Goal: Task Accomplishment & Management: Complete application form

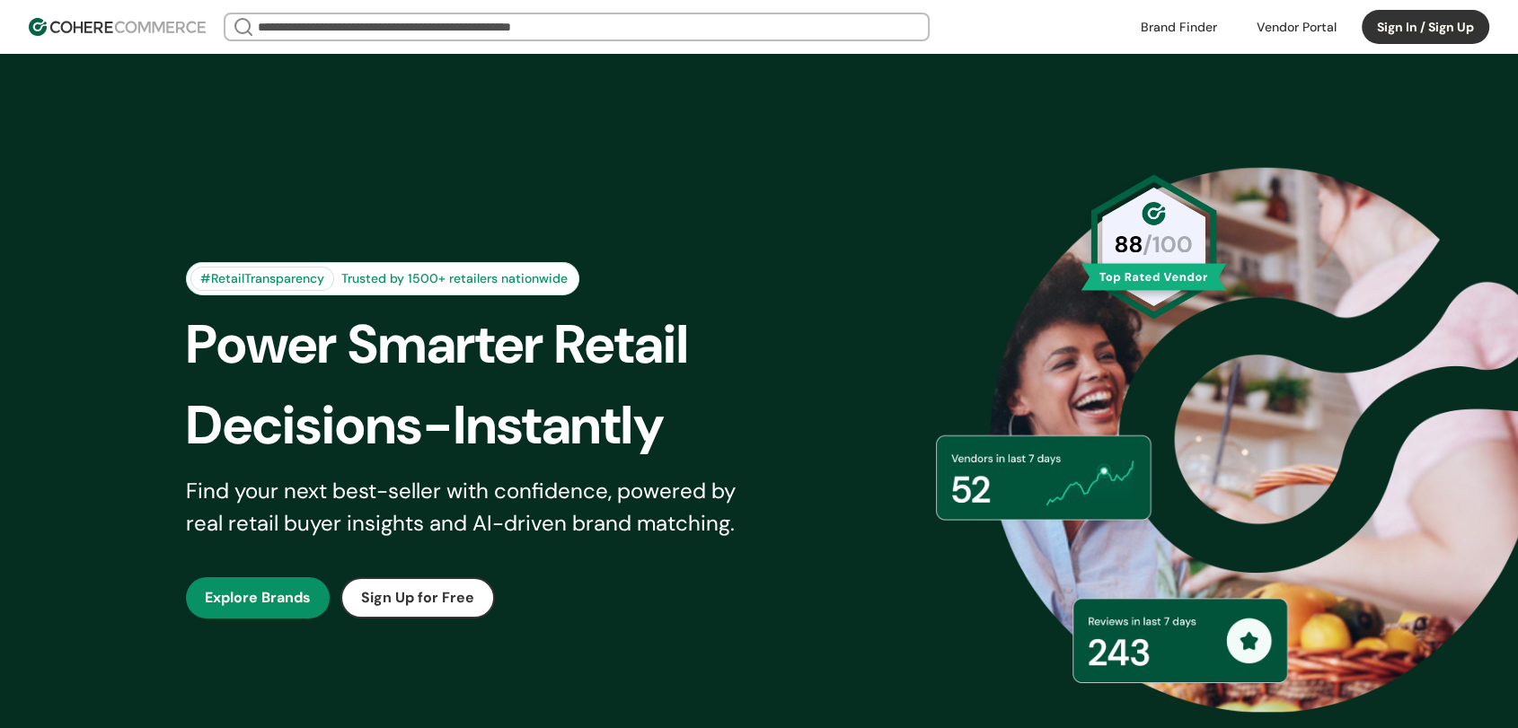
click at [1420, 29] on button "Sign In / Sign Up" at bounding box center [1426, 27] width 128 height 34
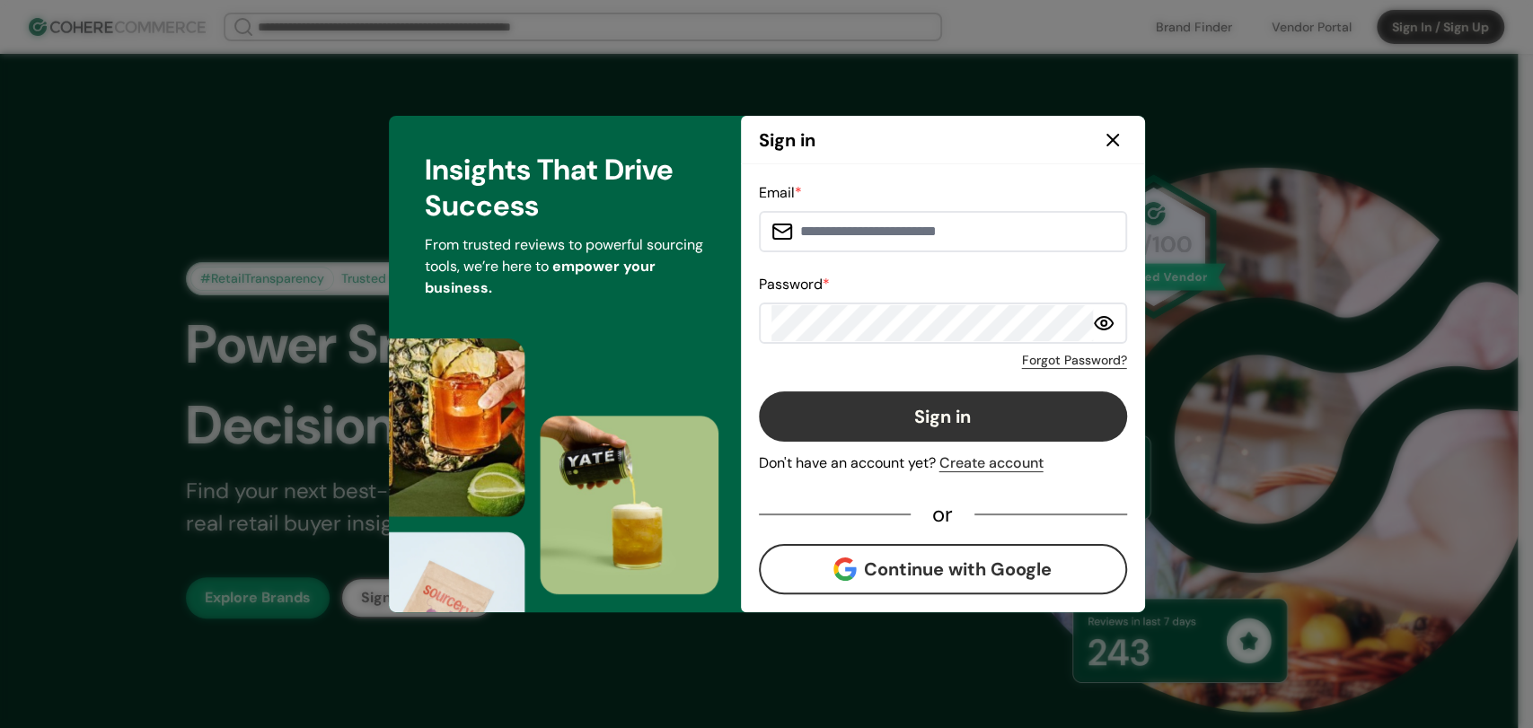
click at [938, 569] on button "Continue with Google" at bounding box center [943, 569] width 368 height 50
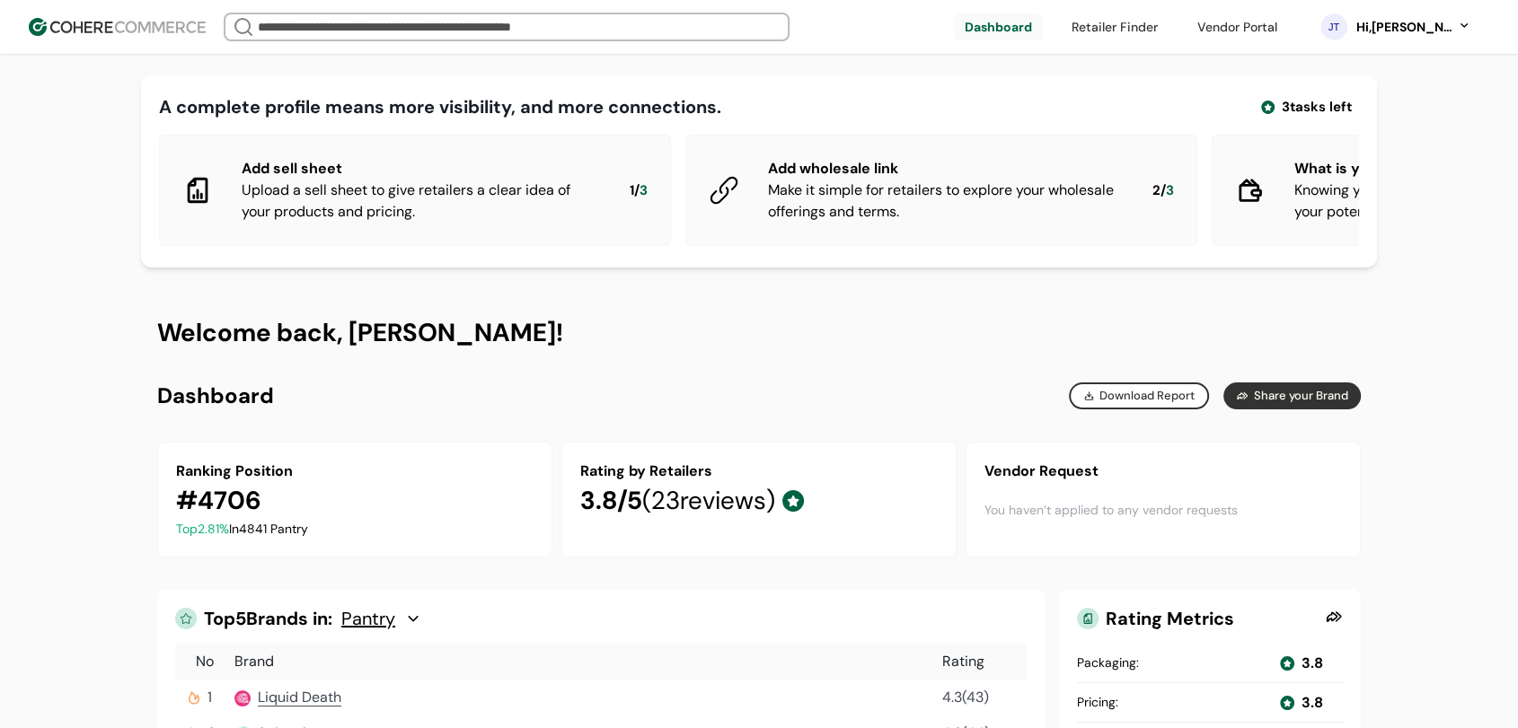
click at [1274, 22] on link at bounding box center [1236, 26] width 101 height 27
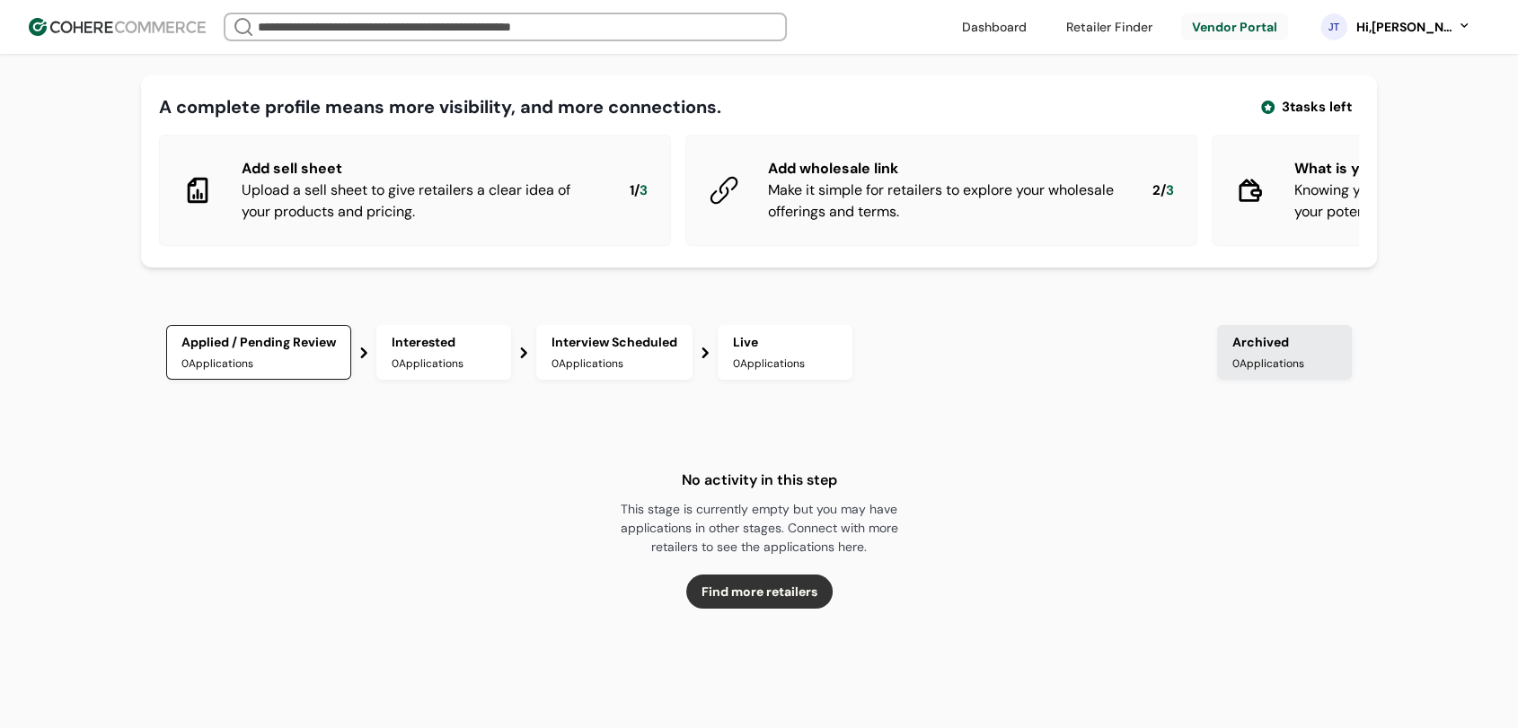
click at [433, 370] on div "0 Applications" at bounding box center [444, 364] width 104 height 16
click at [618, 372] on div "0 Applications" at bounding box center [614, 364] width 126 height 16
click at [262, 372] on div "0 Applications" at bounding box center [258, 364] width 154 height 16
click at [1139, 31] on link at bounding box center [1109, 26] width 108 height 27
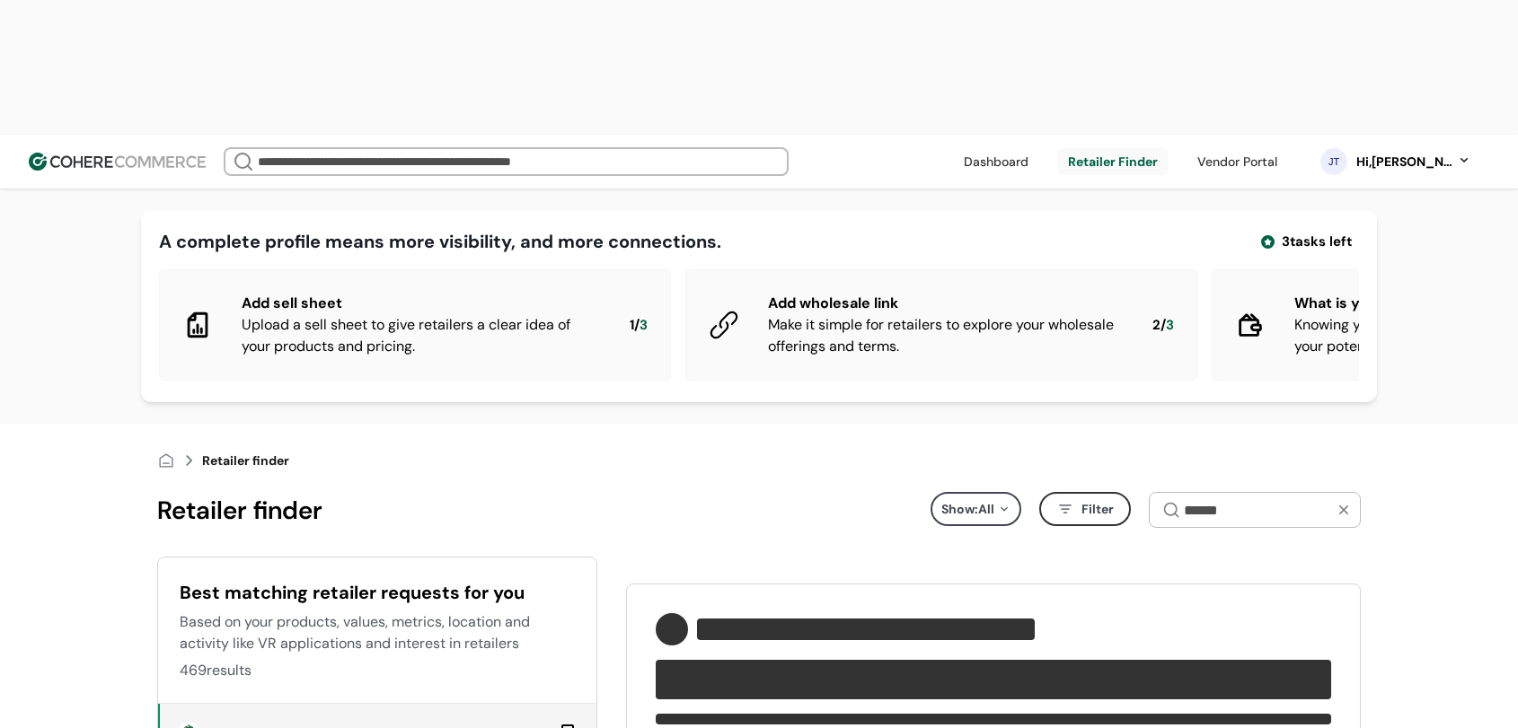
type input "**********"
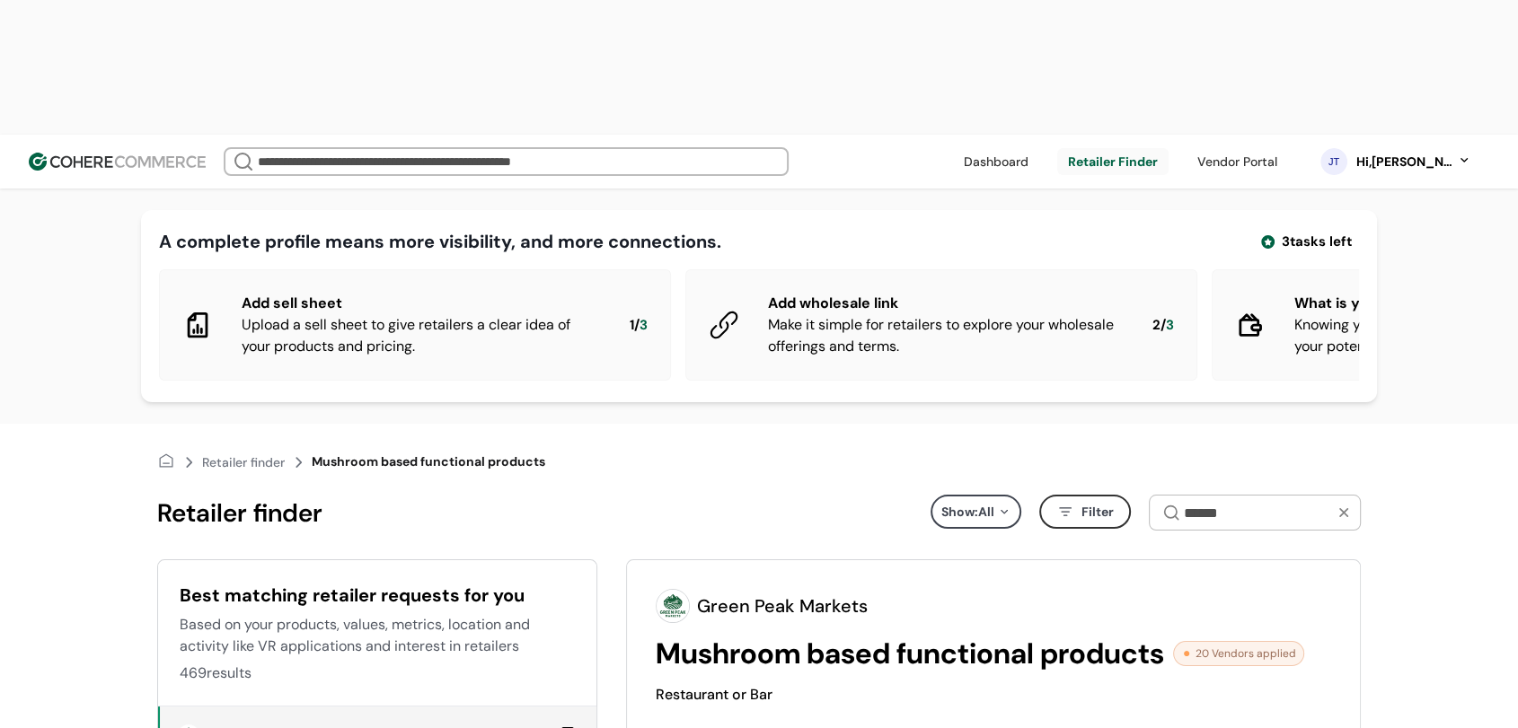
scroll to position [199, 0]
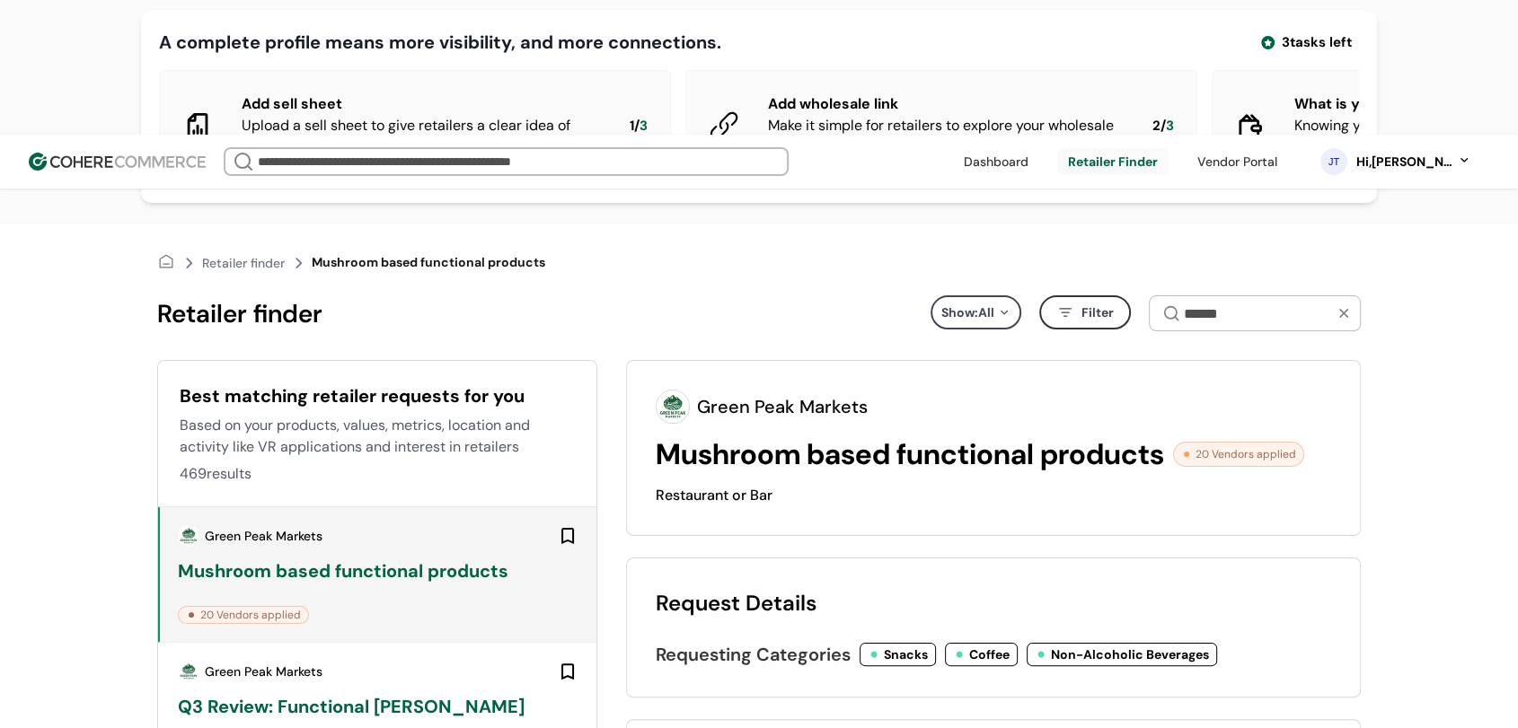
click at [1001, 148] on link at bounding box center [996, 161] width 86 height 27
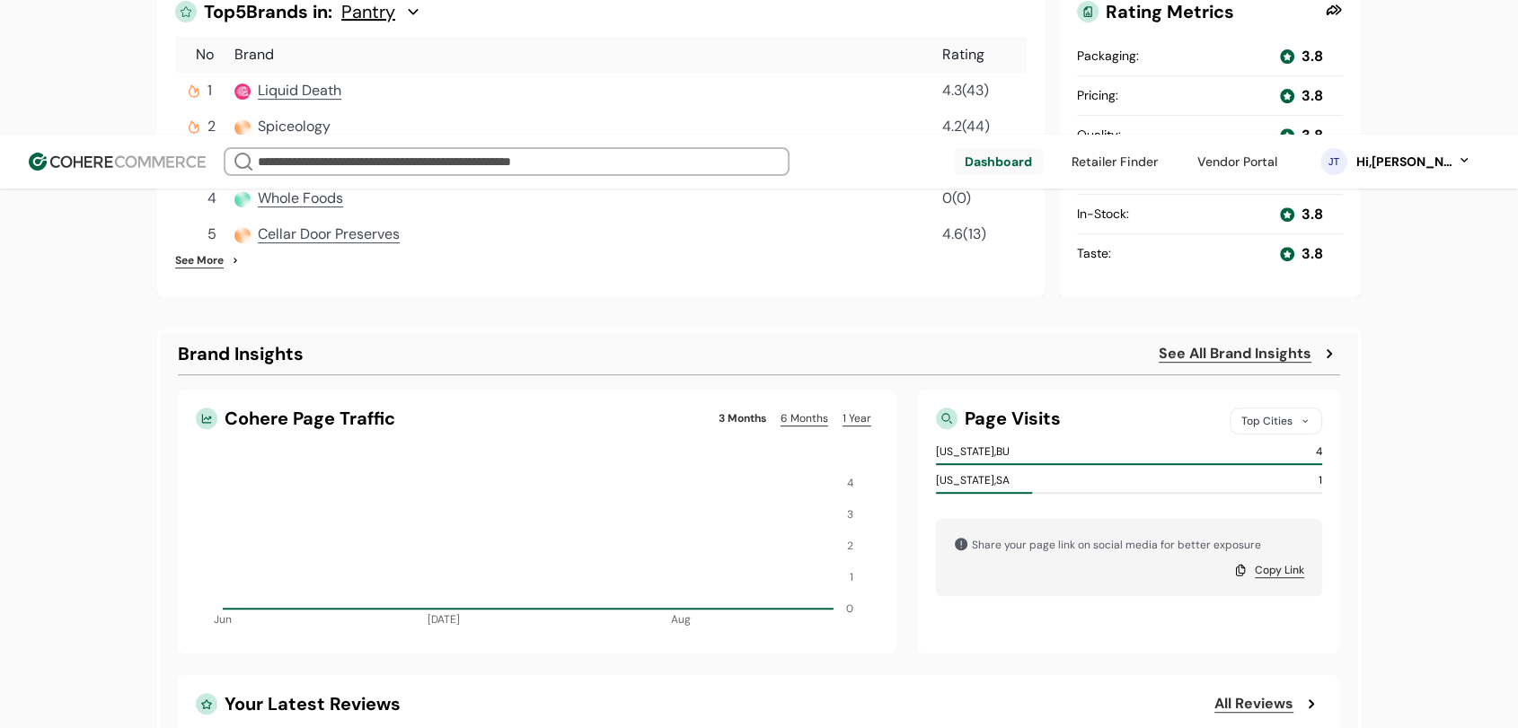
scroll to position [657, 0]
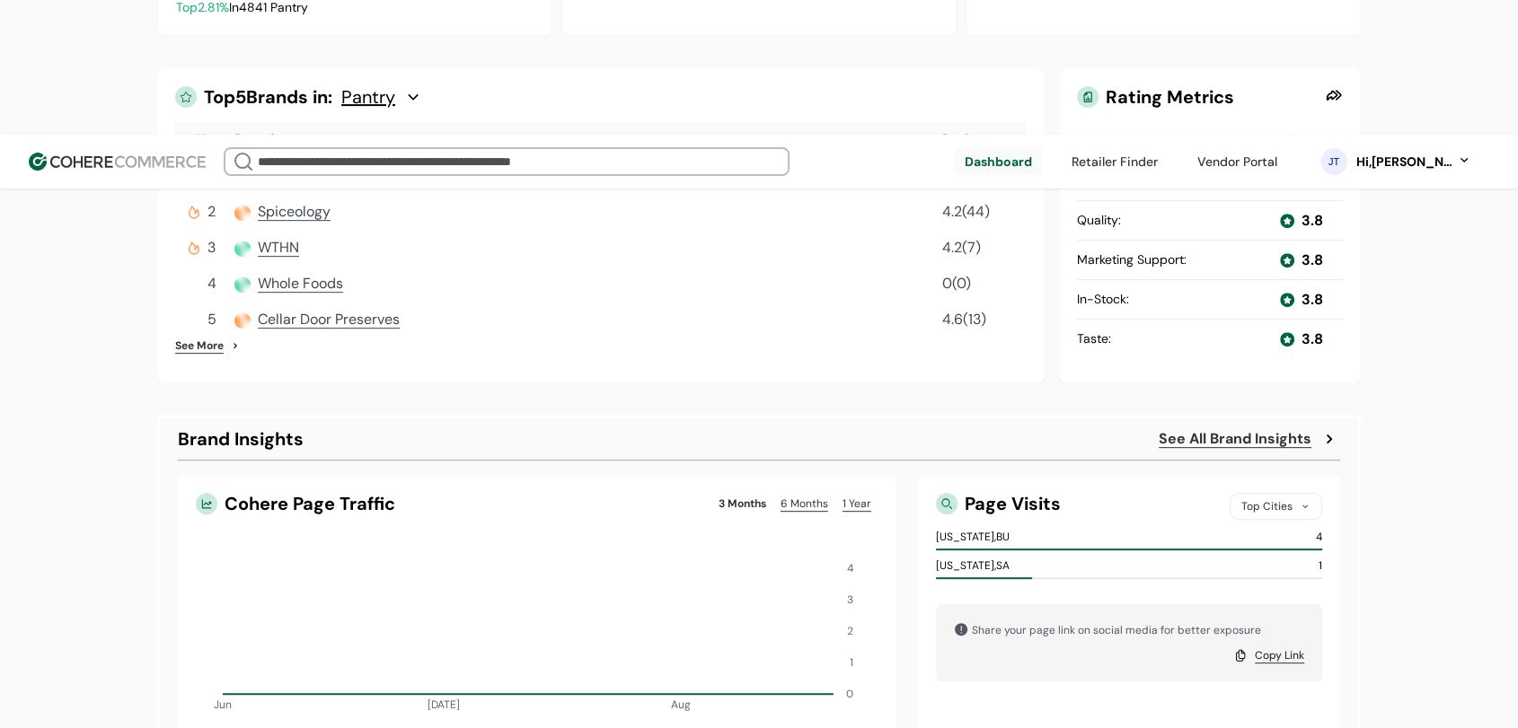
click at [1241, 148] on link at bounding box center [1236, 161] width 101 height 27
